Goal: Task Accomplishment & Management: Manage account settings

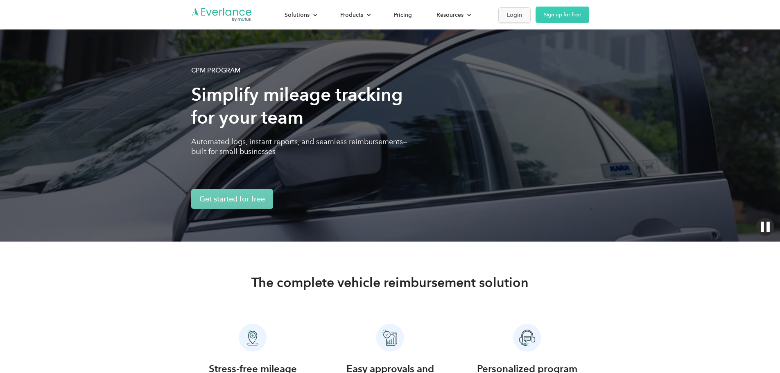
click at [522, 16] on div "Login" at bounding box center [514, 15] width 15 height 10
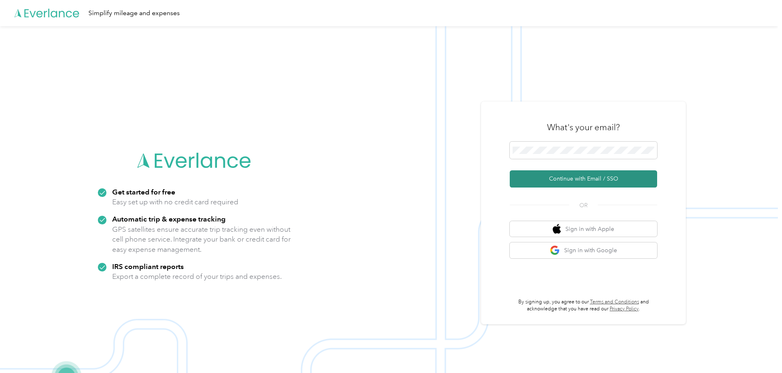
click at [580, 177] on button "Continue with Email / SSO" at bounding box center [583, 178] width 147 height 17
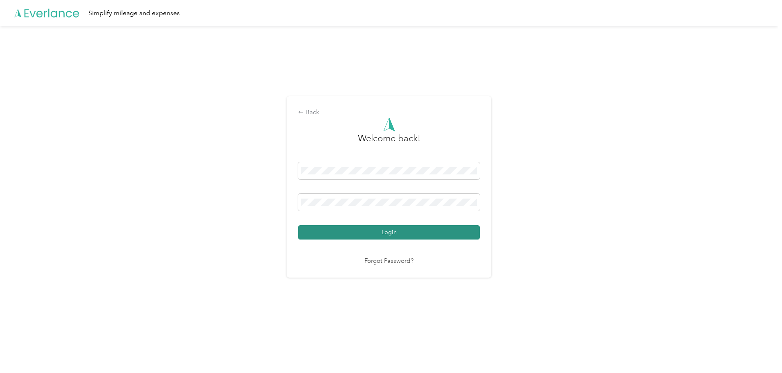
click at [398, 233] on button "Login" at bounding box center [389, 232] width 182 height 14
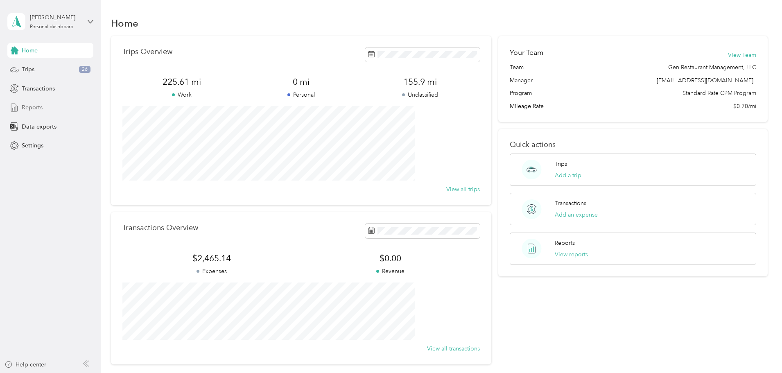
click at [35, 105] on span "Reports" at bounding box center [32, 107] width 21 height 9
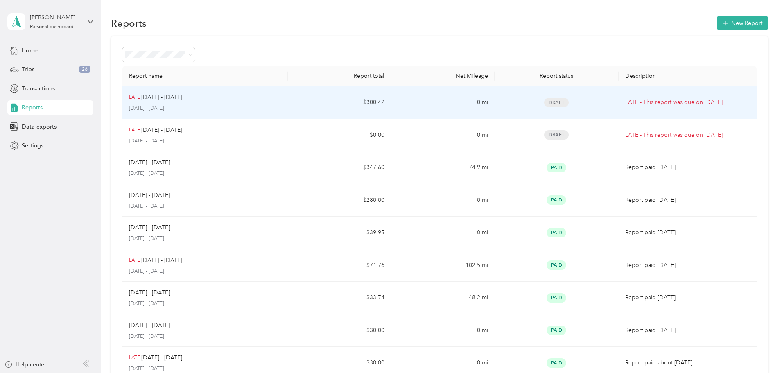
click at [579, 107] on td "Draft" at bounding box center [556, 102] width 124 height 33
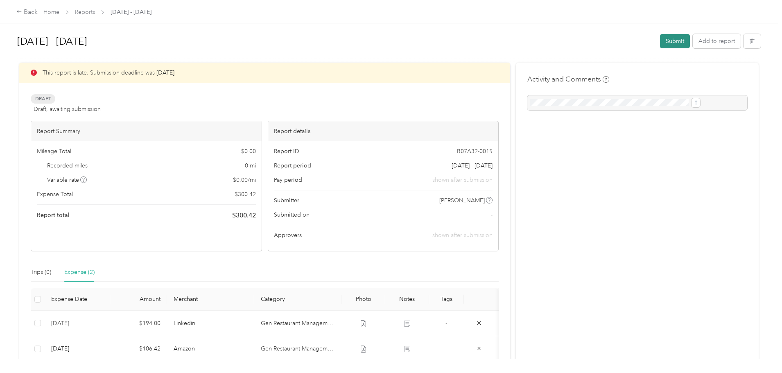
click at [660, 43] on button "Submit" at bounding box center [675, 41] width 30 height 14
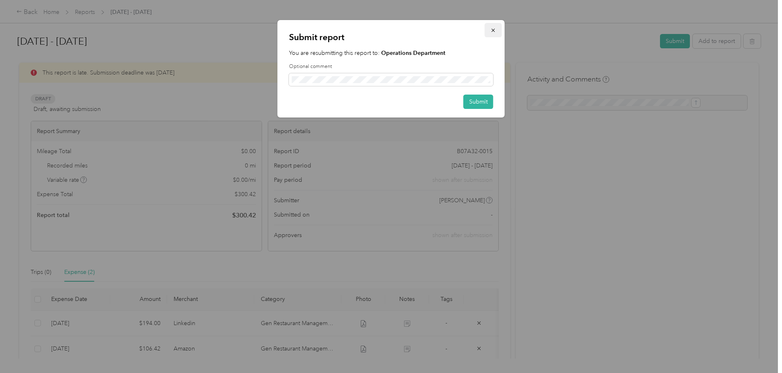
click at [493, 29] on icon "button" at bounding box center [493, 30] width 6 height 6
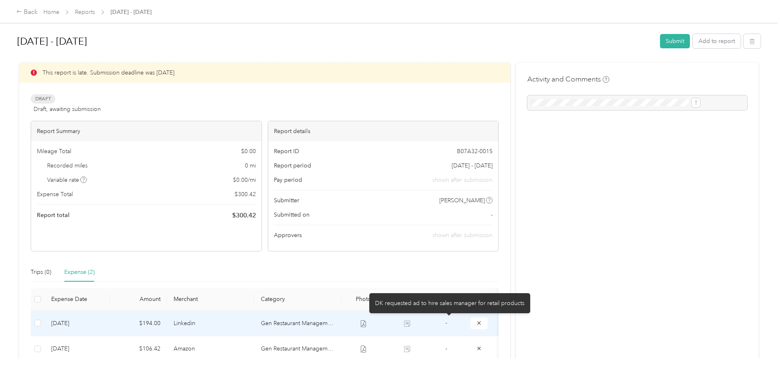
click at [410, 322] on icon at bounding box center [407, 323] width 6 height 6
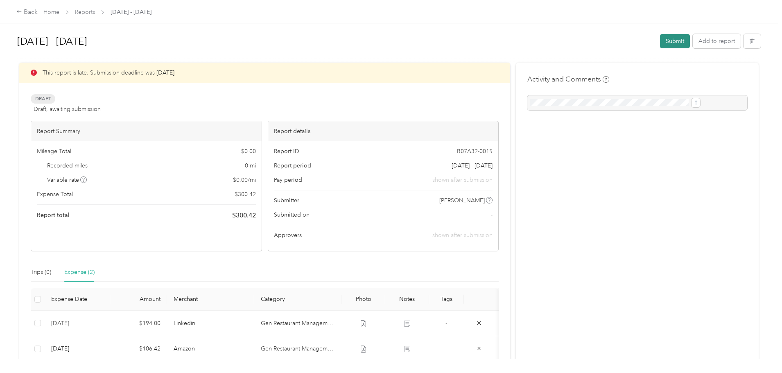
click at [660, 44] on button "Submit" at bounding box center [675, 41] width 30 height 14
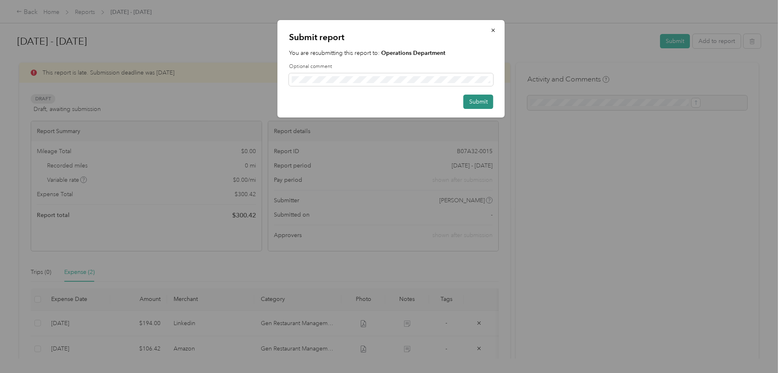
click at [476, 104] on button "Submit" at bounding box center [478, 102] width 30 height 14
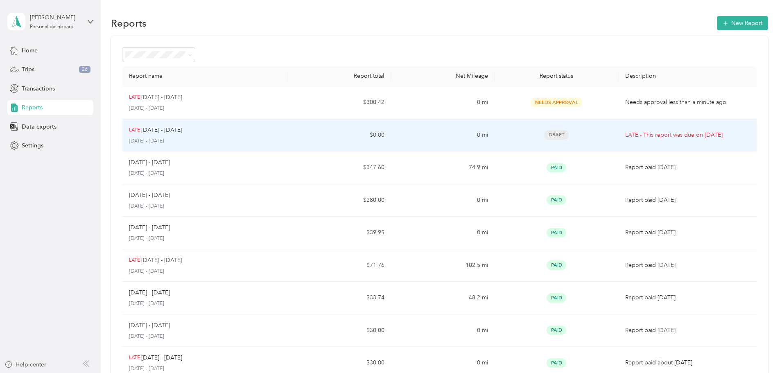
click at [426, 140] on td "0 mi" at bounding box center [442, 135] width 103 height 33
